Goal: Information Seeking & Learning: Check status

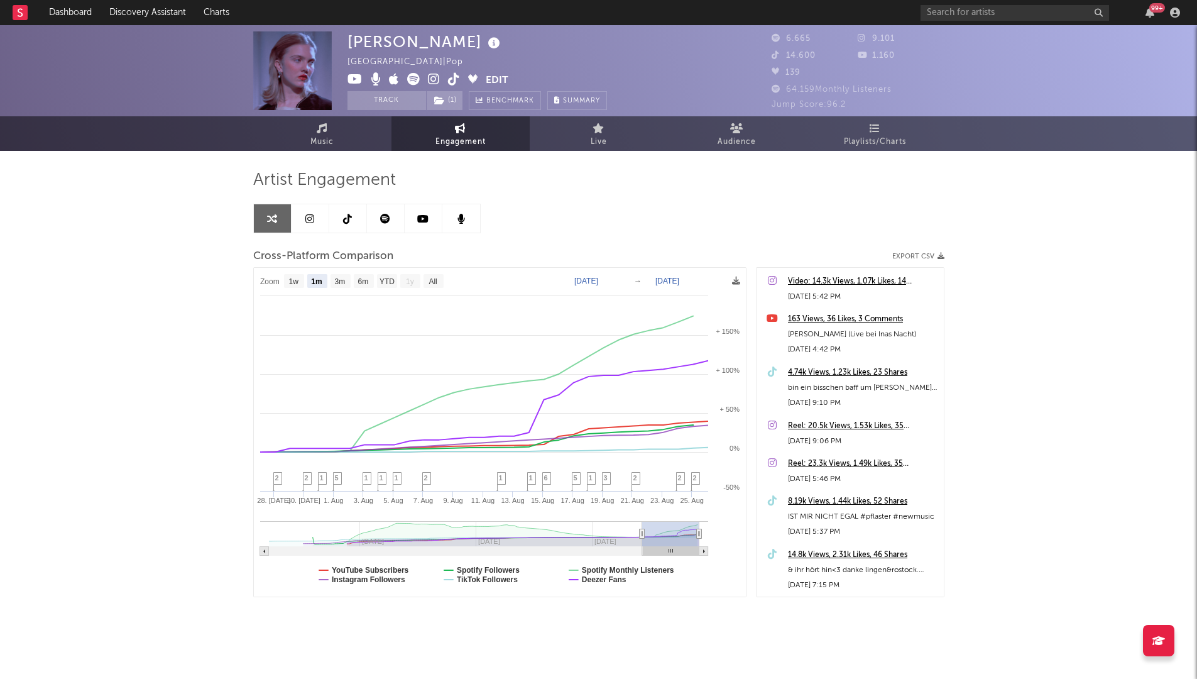
select select "1m"
click at [305, 136] on link "Music" at bounding box center [322, 133] width 138 height 35
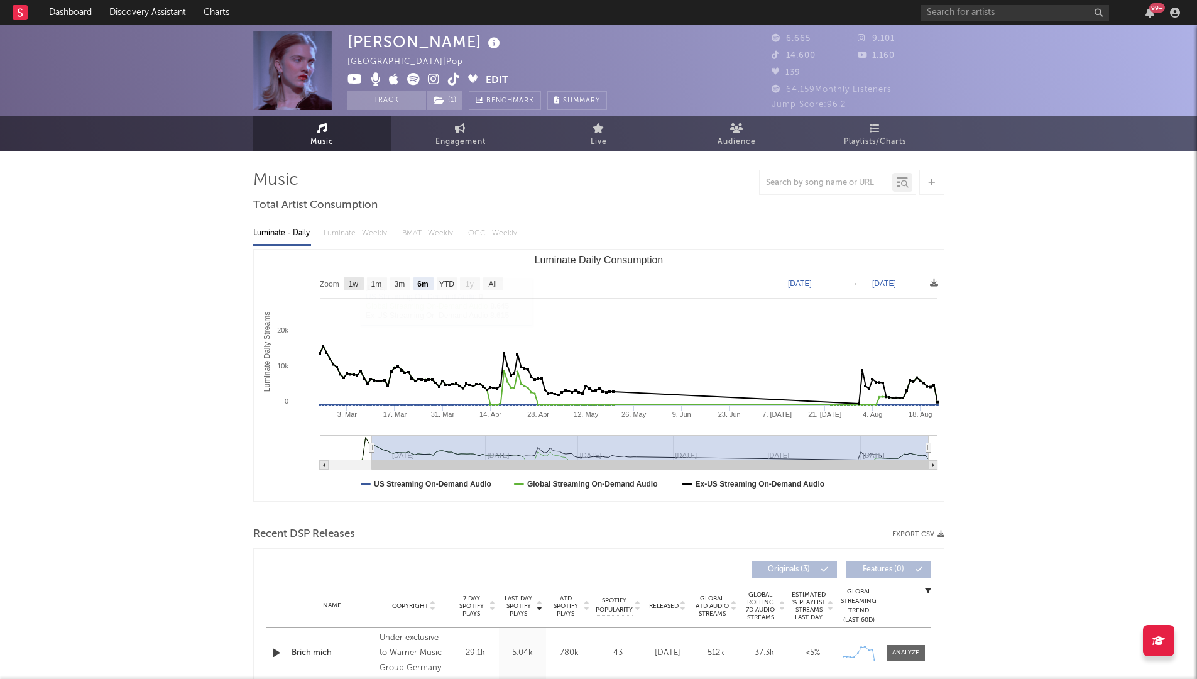
click at [354, 282] on text "1w" at bounding box center [353, 284] width 10 height 9
select select "1w"
type input "[DATE]"
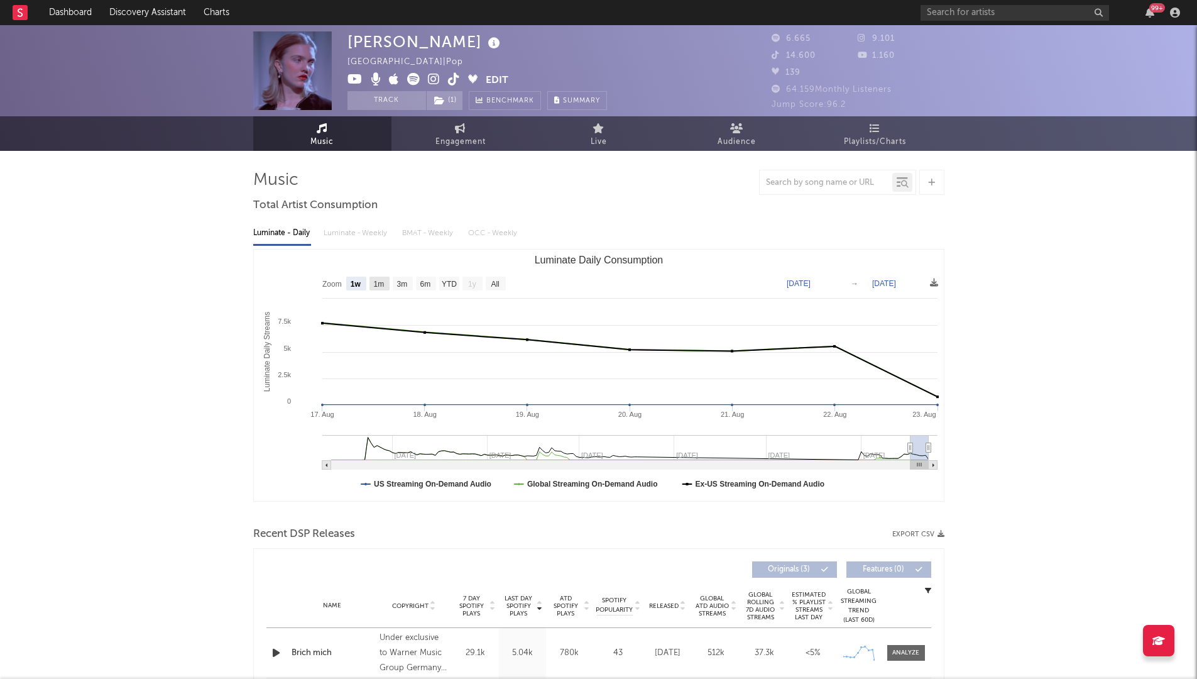
click at [378, 280] on text "1m" at bounding box center [378, 284] width 11 height 9
select select "1m"
type input "[DATE]"
